Goal: Check status: Check status

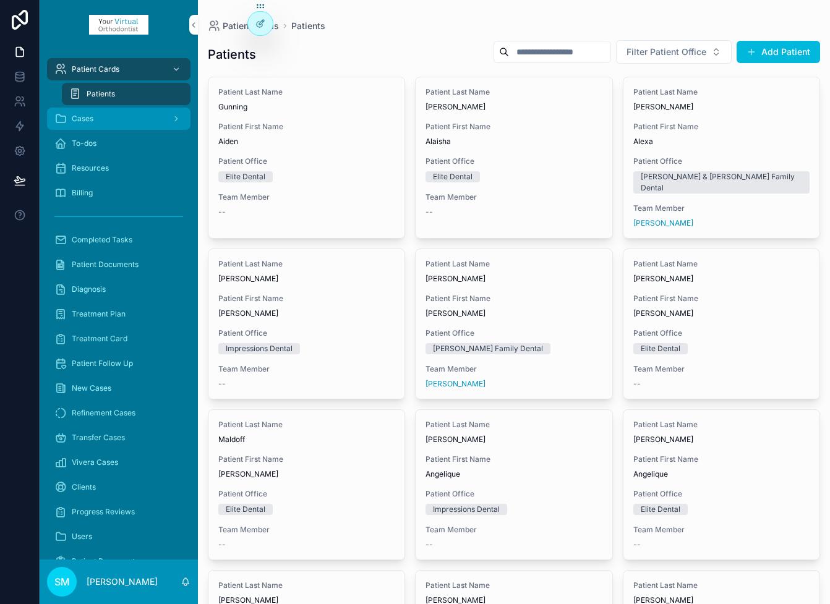
click at [104, 121] on div "Cases" at bounding box center [118, 119] width 129 height 20
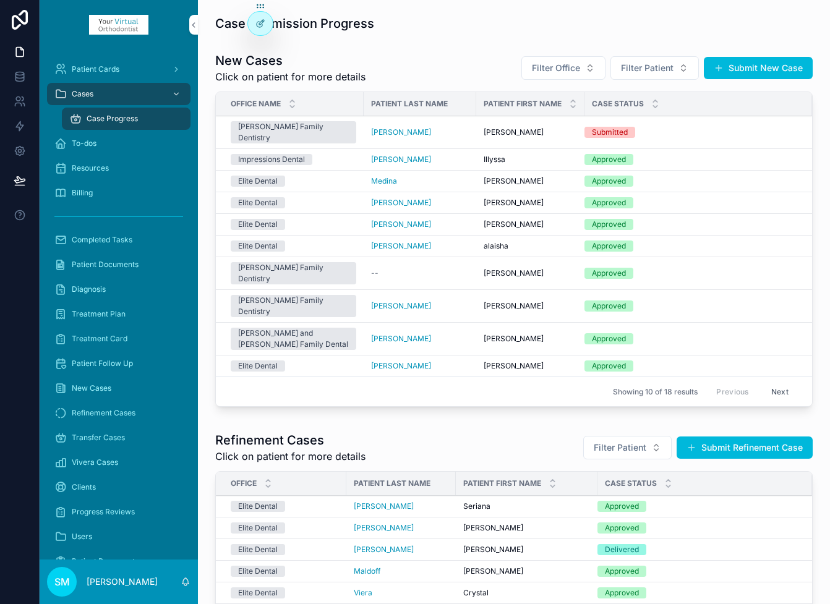
click at [528, 127] on div "[PERSON_NAME]" at bounding box center [530, 132] width 93 height 10
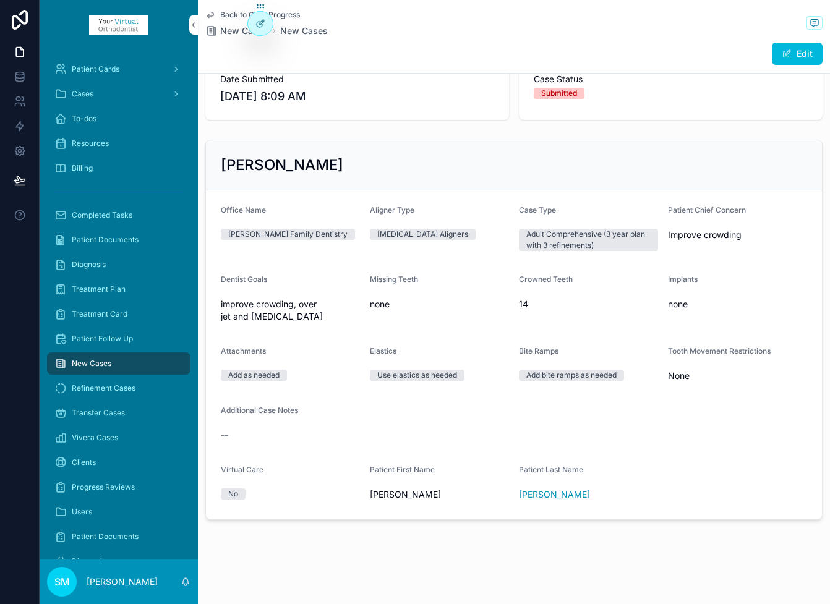
scroll to position [88, 0]
click at [554, 94] on div "Submitted" at bounding box center [559, 93] width 36 height 11
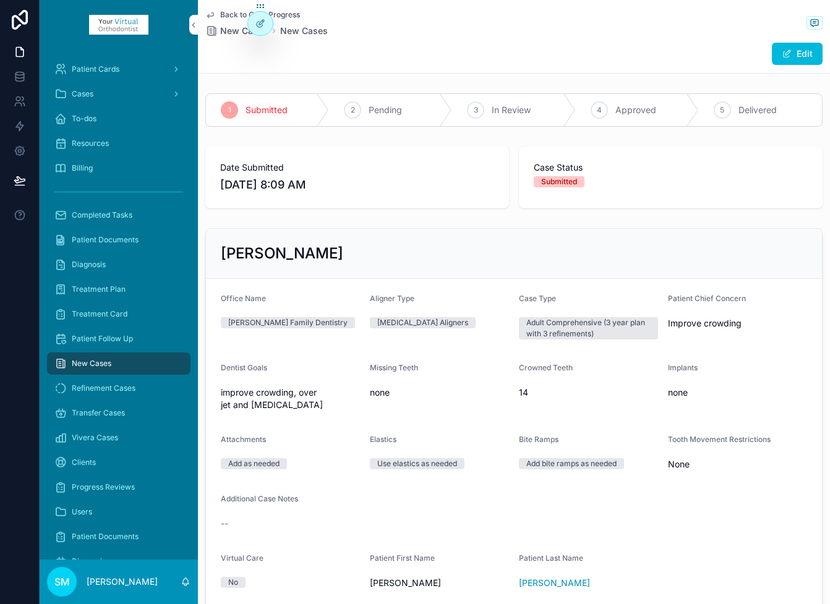
click at [0, 0] on icon "scrollable content" at bounding box center [0, 0] width 0 height 0
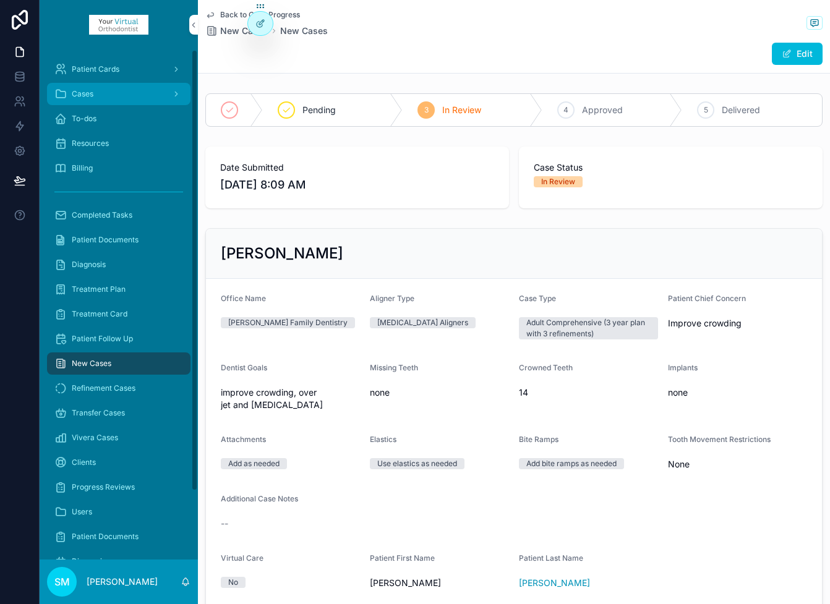
click at [85, 91] on span "Cases" at bounding box center [83, 94] width 22 height 10
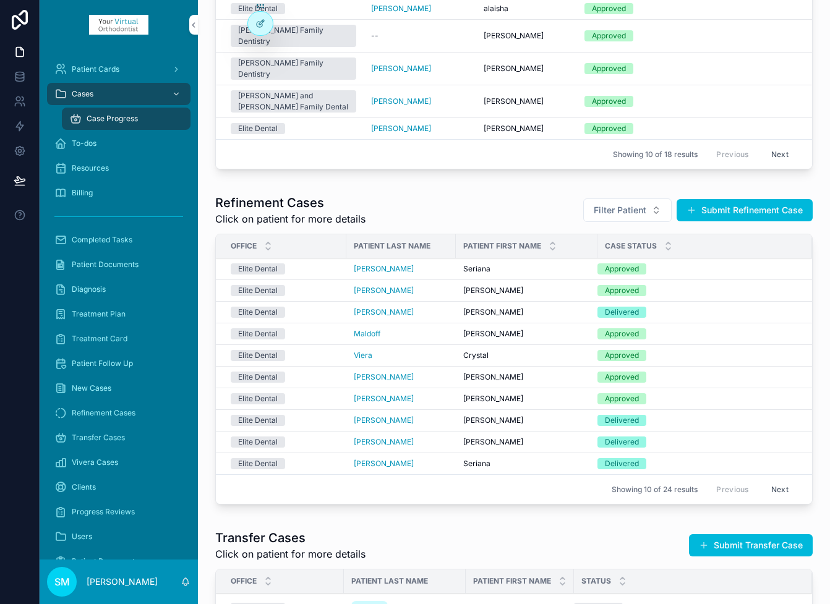
scroll to position [217, 0]
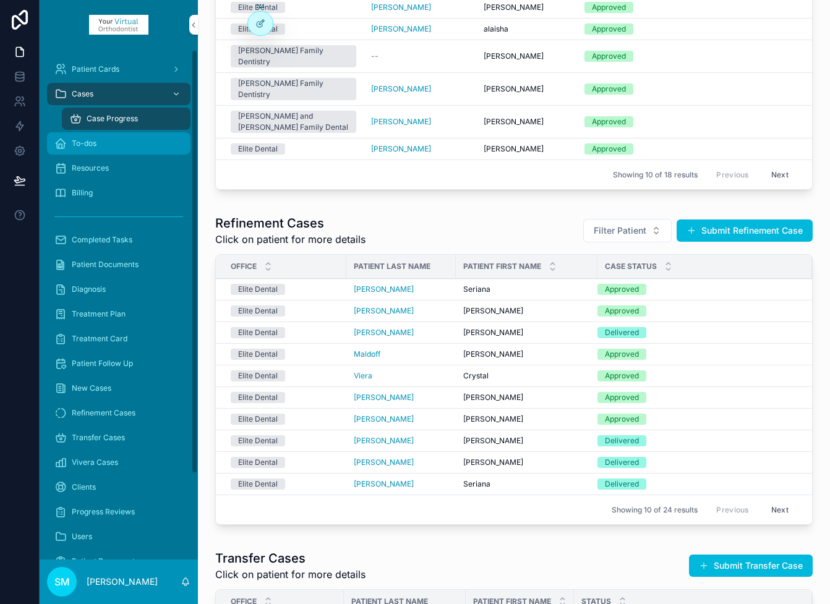
click at [88, 143] on span "To-dos" at bounding box center [84, 144] width 25 height 10
